Goal: Information Seeking & Learning: Check status

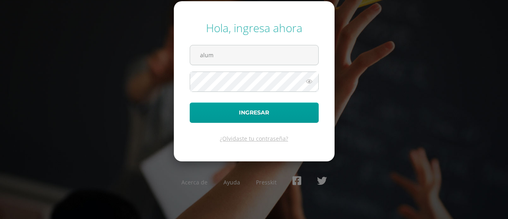
type input "alumno16pk168@integralamericano.edu.gt"
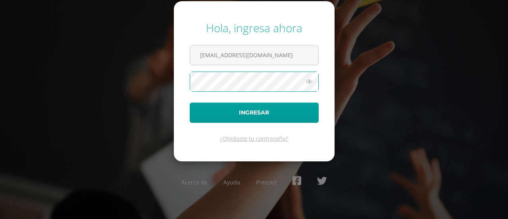
click at [190, 102] on button "Ingresar" at bounding box center [254, 112] width 129 height 20
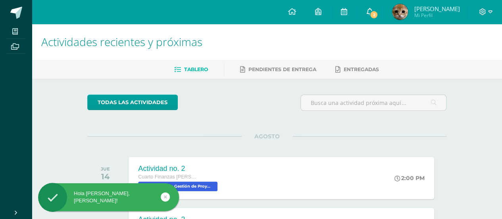
click at [378, 12] on span "2" at bounding box center [373, 14] width 9 height 9
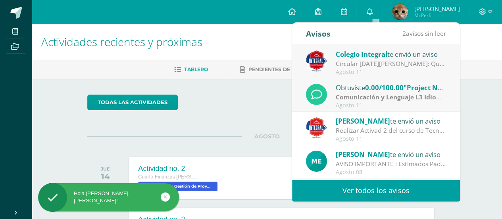
click at [371, 93] on strong "Comunicación y Lenguaje L3 Idioma Inglés" at bounding box center [401, 96] width 130 height 9
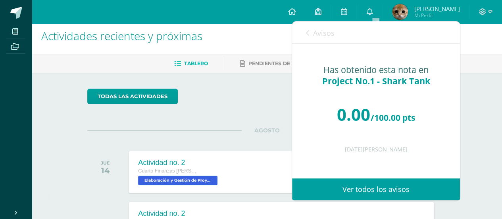
scroll to position [6, 0]
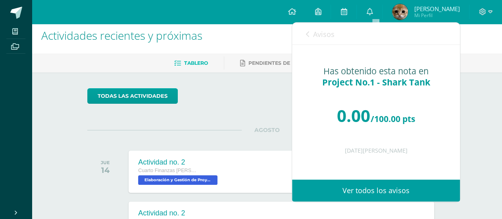
click at [311, 32] on link "Avisos" at bounding box center [320, 34] width 29 height 23
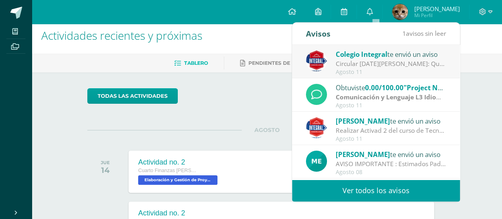
click at [360, 71] on div "Agosto 11" at bounding box center [391, 72] width 110 height 7
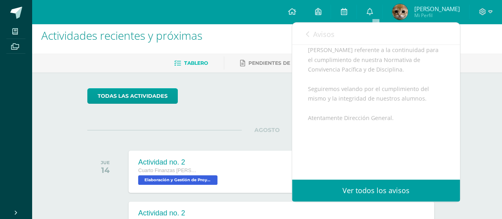
scroll to position [147, 0]
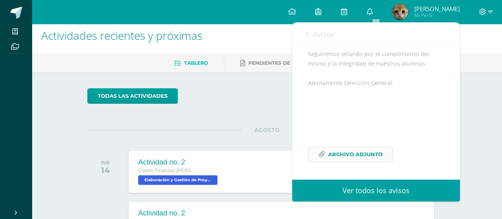
click at [371, 148] on span "Archivo Adjunto" at bounding box center [355, 154] width 54 height 15
click at [310, 28] on link "Avisos" at bounding box center [320, 34] width 29 height 23
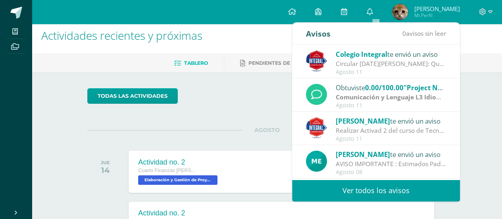
click at [402, 190] on link "Ver todos los avisos" at bounding box center [376, 190] width 168 height 22
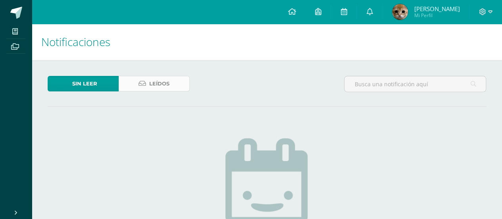
click at [179, 88] on link "Leídos" at bounding box center [154, 83] width 71 height 15
click at [424, 7] on span "[PERSON_NAME]" at bounding box center [437, 9] width 46 height 8
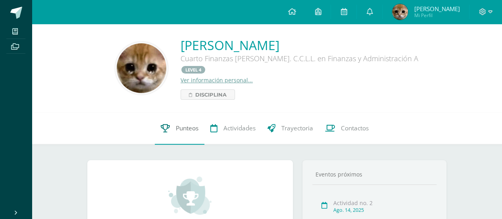
click at [193, 124] on span "Punteos" at bounding box center [187, 128] width 23 height 8
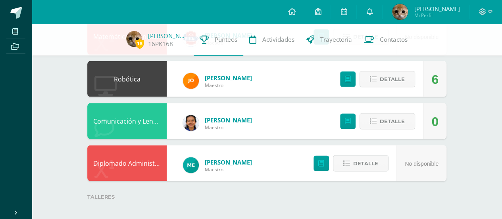
scroll to position [700, 0]
